Goal: Register for event/course

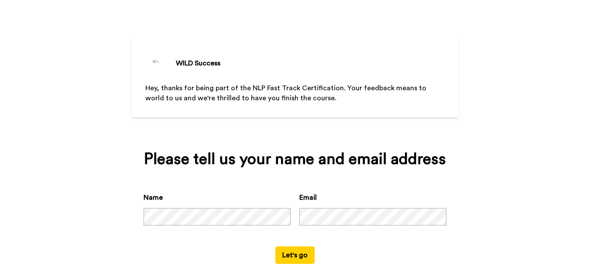
scroll to position [25, 0]
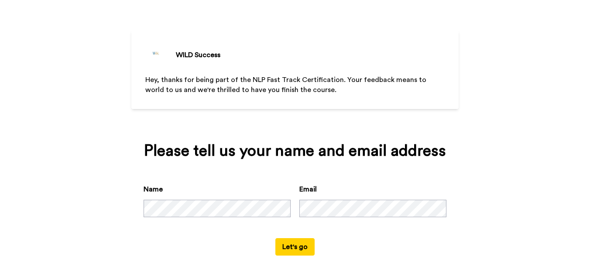
click at [283, 240] on button "Let's go" at bounding box center [294, 246] width 39 height 17
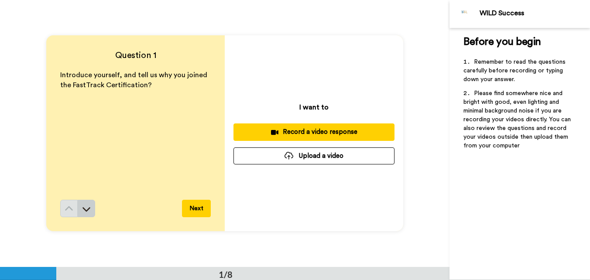
click at [88, 208] on icon at bounding box center [86, 209] width 8 height 4
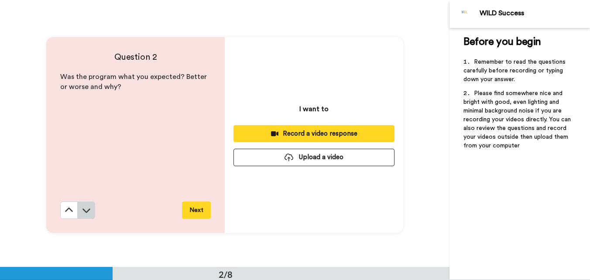
scroll to position [267, 0]
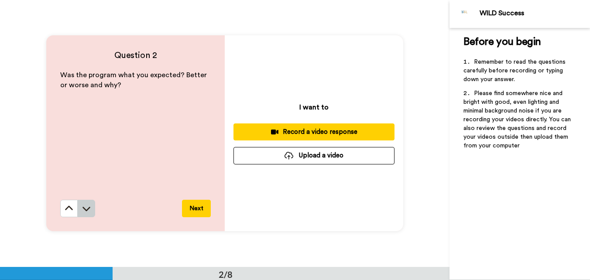
click at [85, 208] on icon at bounding box center [86, 208] width 9 height 9
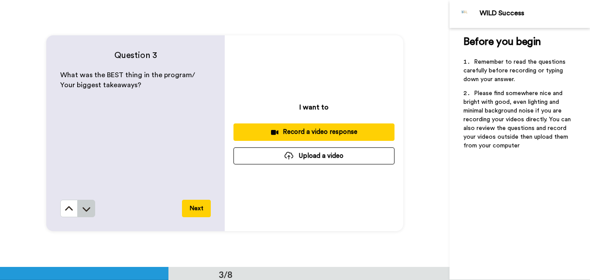
scroll to position [534, 0]
click at [84, 208] on icon at bounding box center [86, 208] width 9 height 9
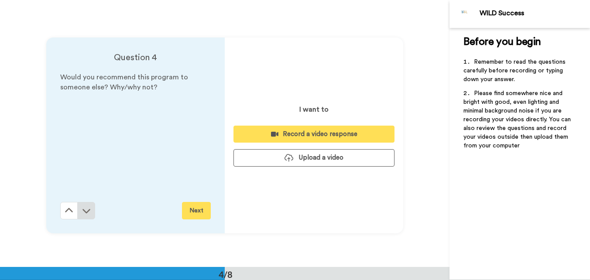
scroll to position [801, 0]
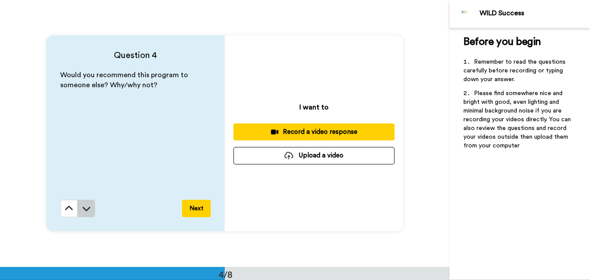
click at [87, 208] on icon at bounding box center [86, 209] width 8 height 4
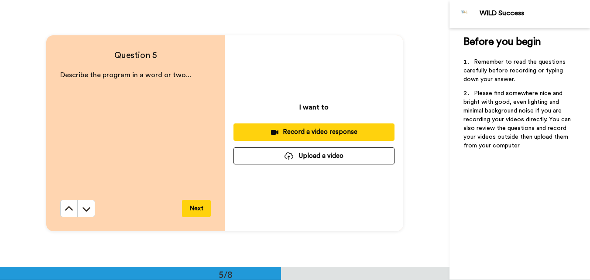
scroll to position [1068, 0]
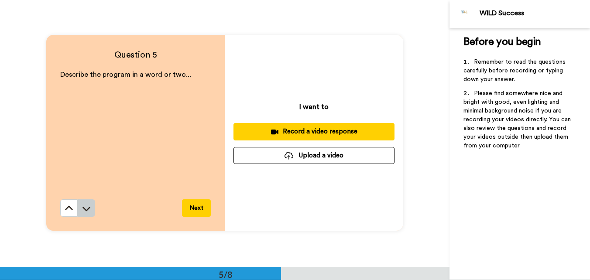
click at [86, 210] on icon at bounding box center [86, 209] width 8 height 4
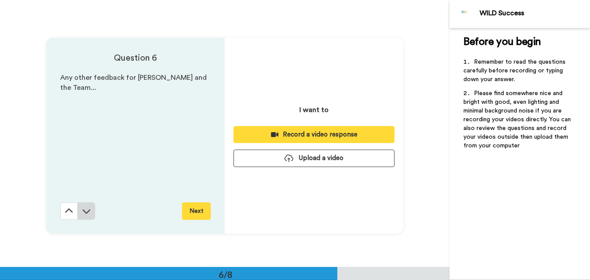
scroll to position [1334, 0]
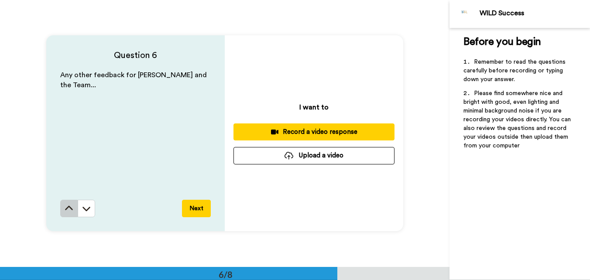
click at [65, 208] on icon at bounding box center [69, 208] width 9 height 9
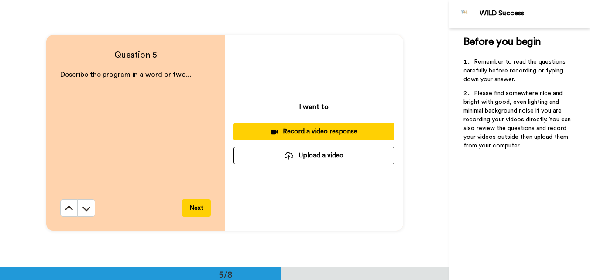
click at [65, 208] on icon at bounding box center [69, 208] width 9 height 9
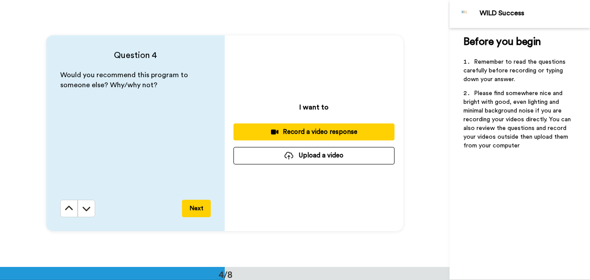
click at [65, 208] on icon at bounding box center [69, 208] width 9 height 9
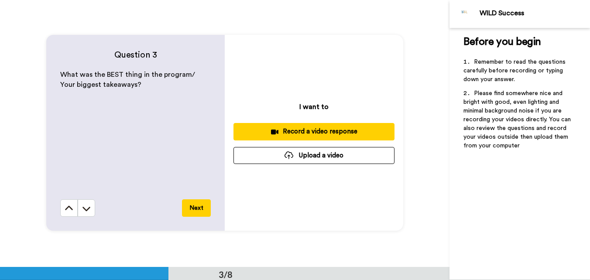
click at [65, 208] on icon at bounding box center [69, 208] width 9 height 9
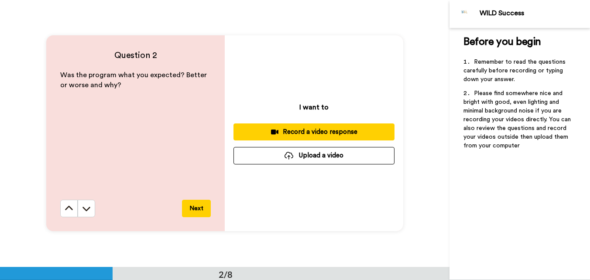
click at [65, 208] on icon at bounding box center [69, 208] width 9 height 9
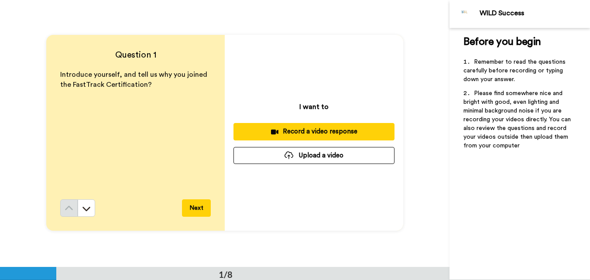
scroll to position [0, 0]
